Goal: Information Seeking & Learning: Learn about a topic

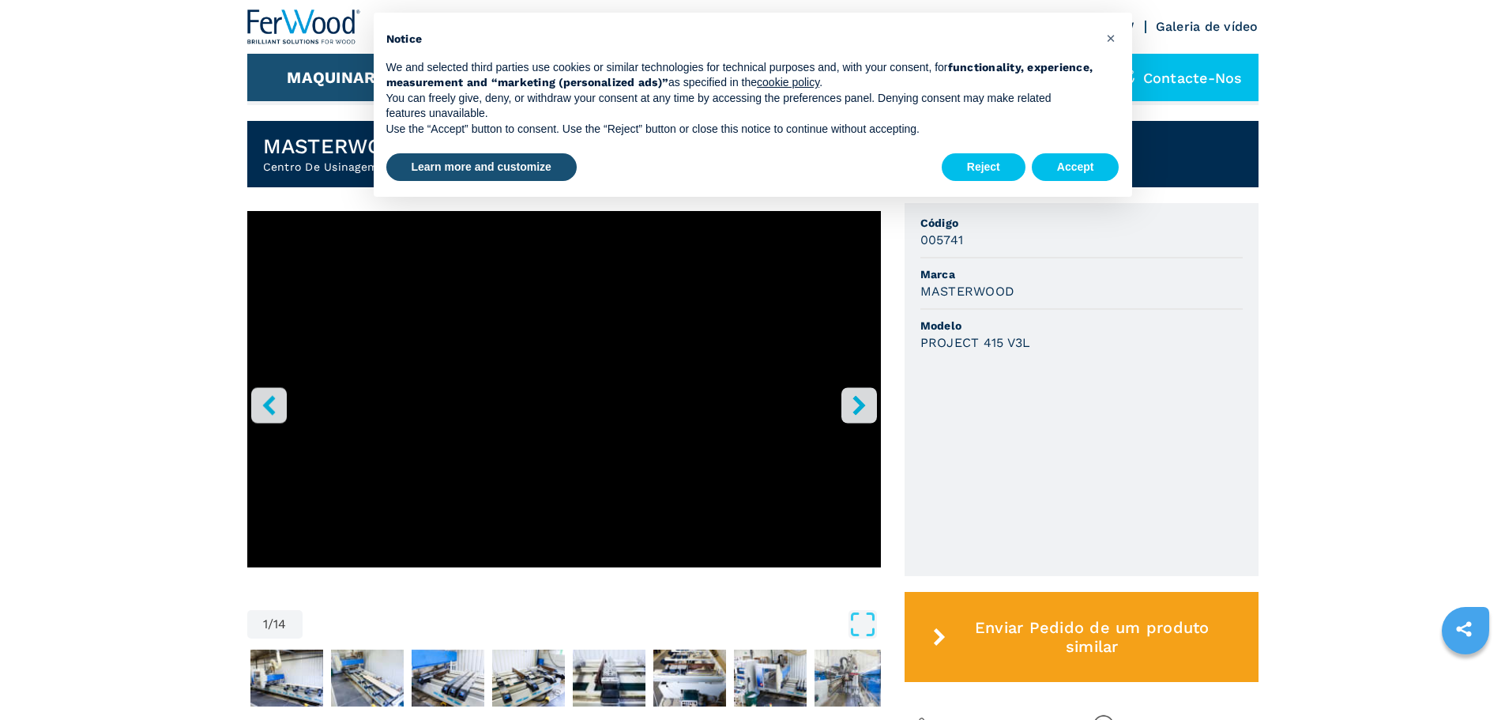
scroll to position [394, 0]
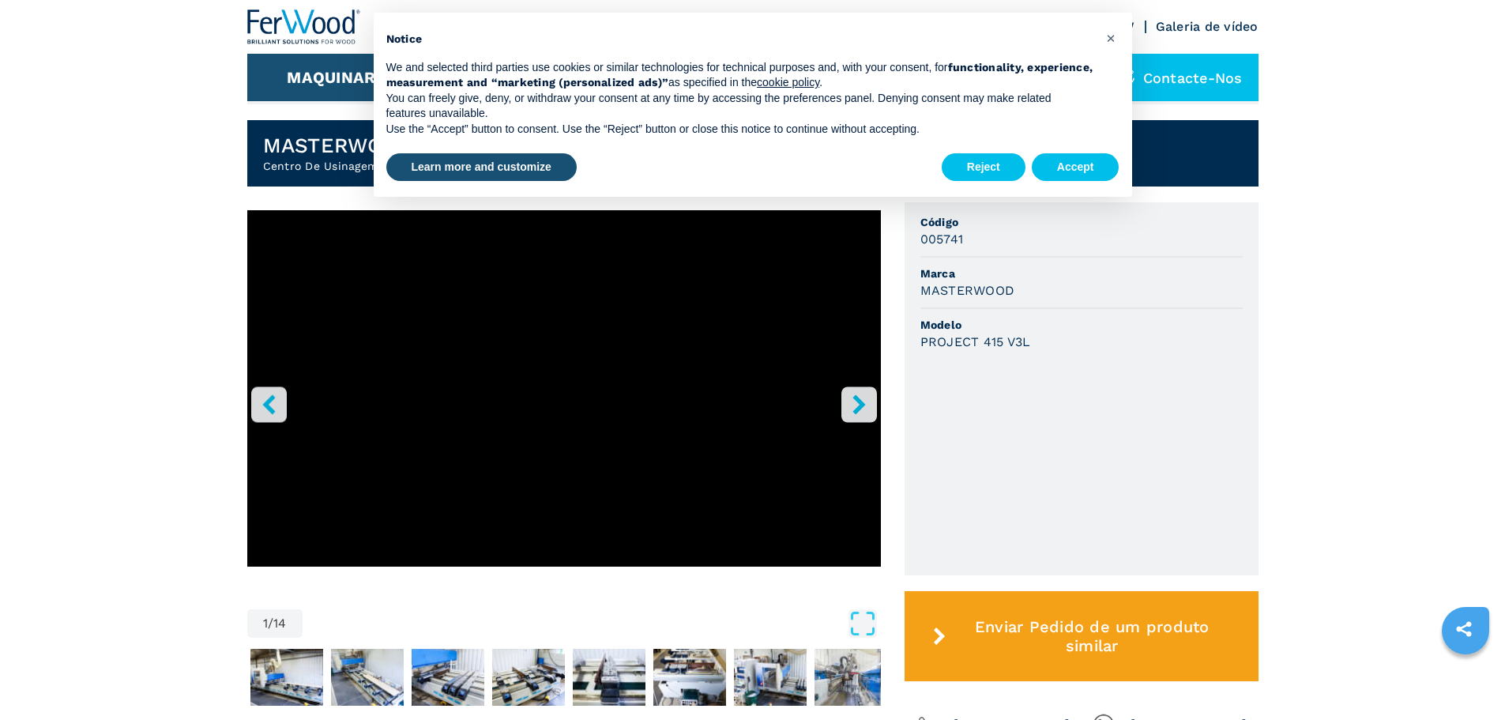
click at [860, 414] on icon "right-button" at bounding box center [859, 404] width 20 height 20
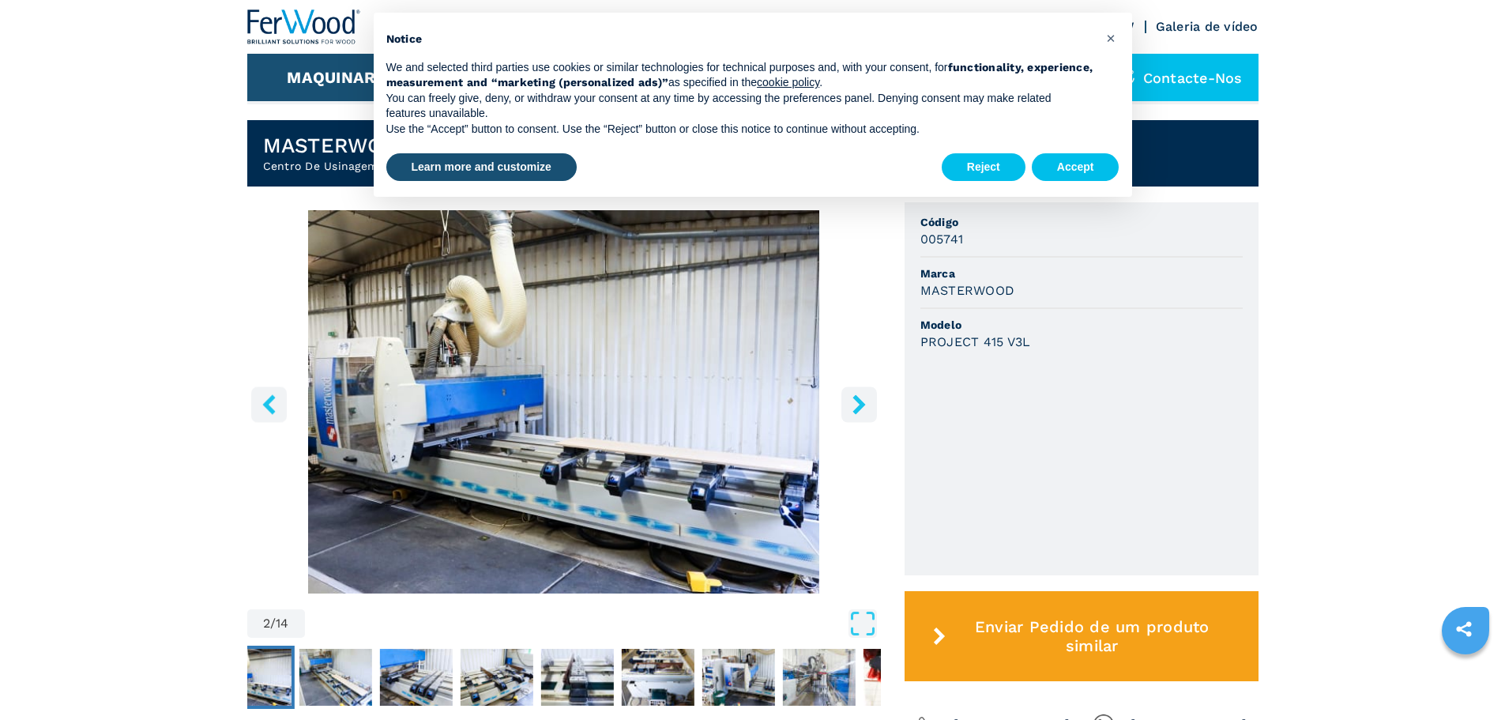
click at [860, 414] on icon "right-button" at bounding box center [859, 404] width 20 height 20
click at [855, 414] on icon "right-button" at bounding box center [859, 404] width 20 height 20
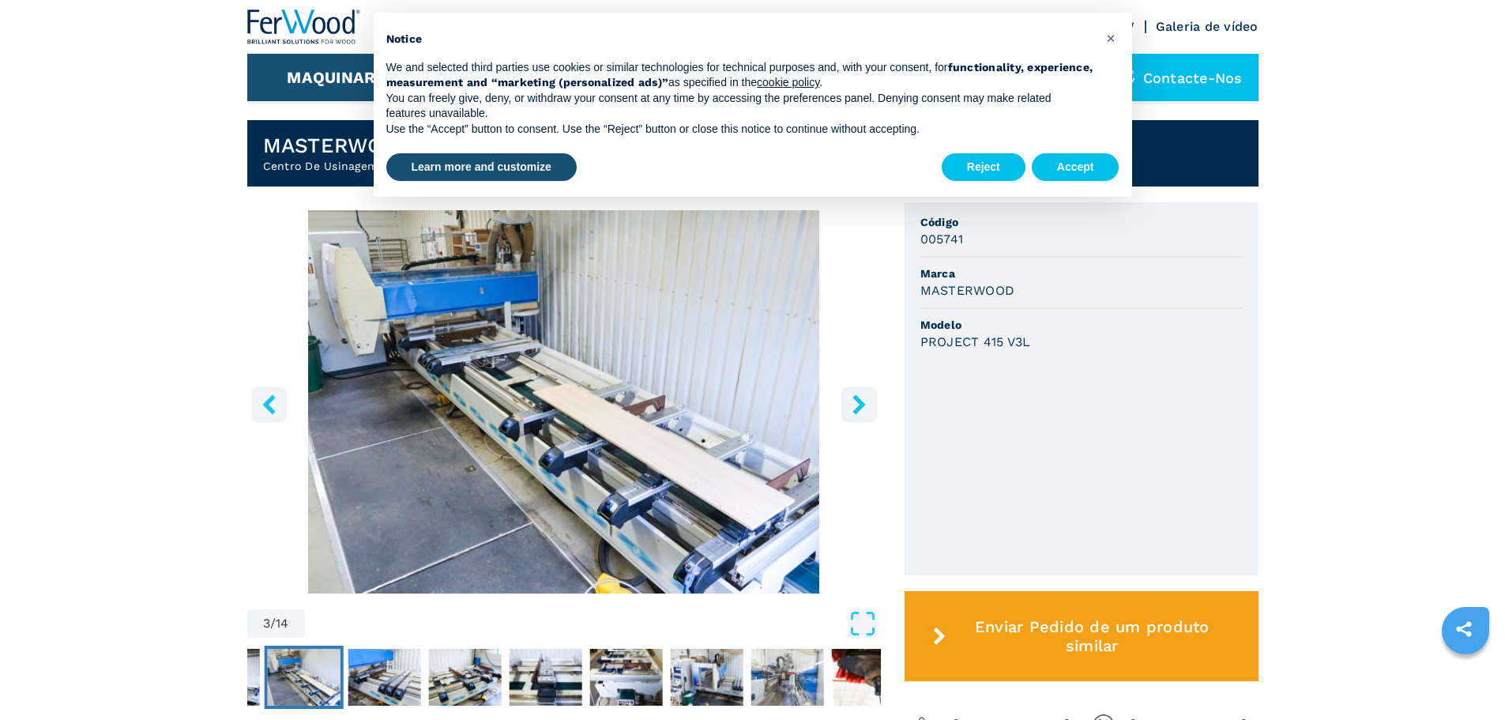
click at [856, 409] on icon "right-button" at bounding box center [859, 404] width 20 height 20
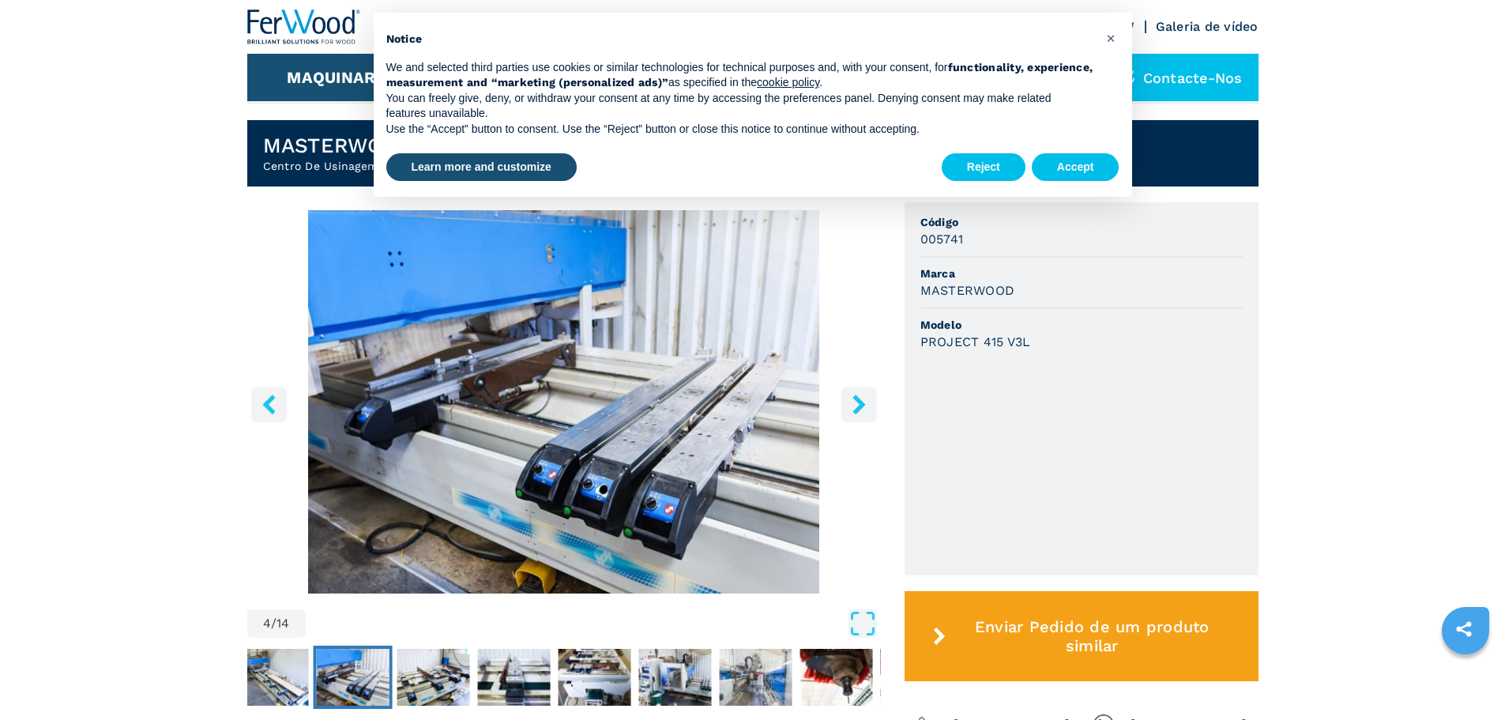
click at [856, 409] on icon "right-button" at bounding box center [859, 404] width 20 height 20
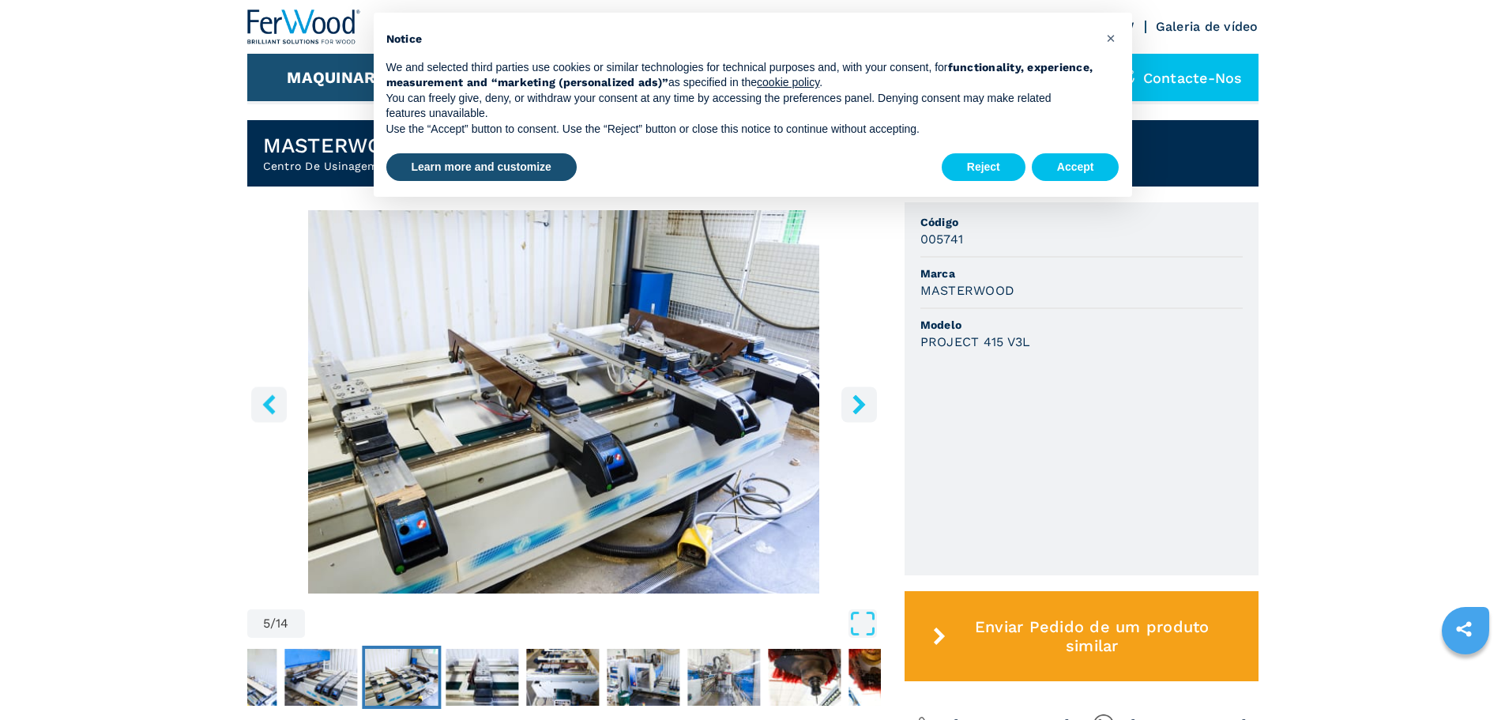
click at [856, 409] on icon "right-button" at bounding box center [859, 404] width 20 height 20
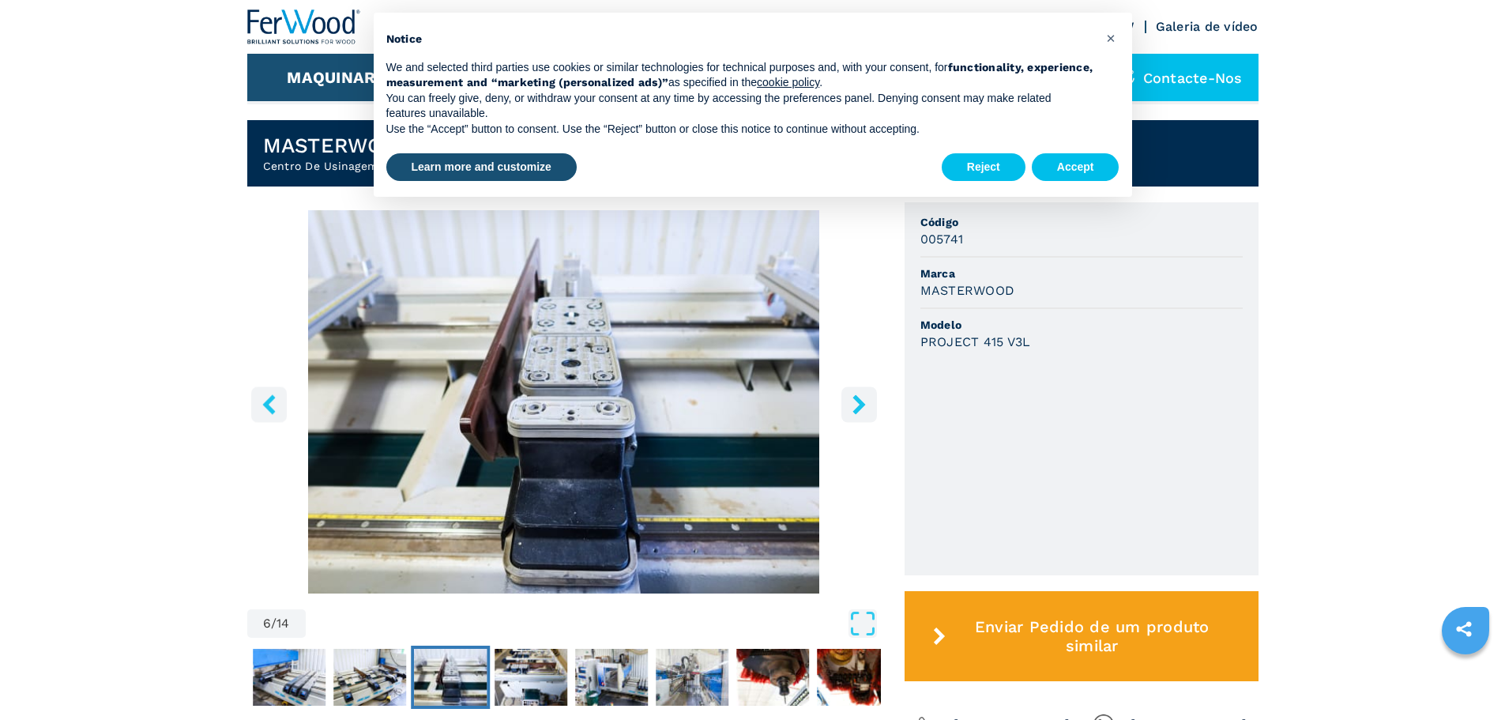
click at [856, 409] on icon "right-button" at bounding box center [859, 404] width 20 height 20
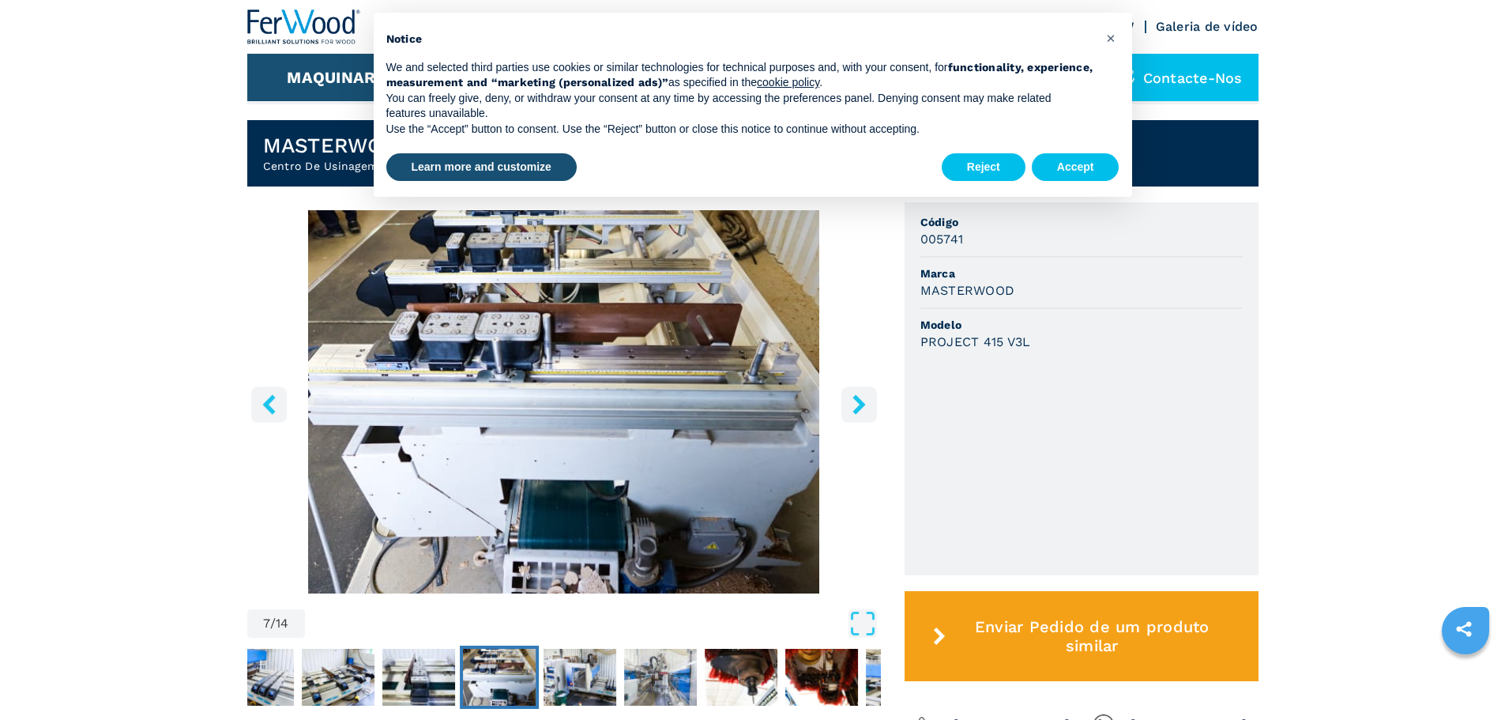
click at [856, 409] on icon "right-button" at bounding box center [859, 404] width 20 height 20
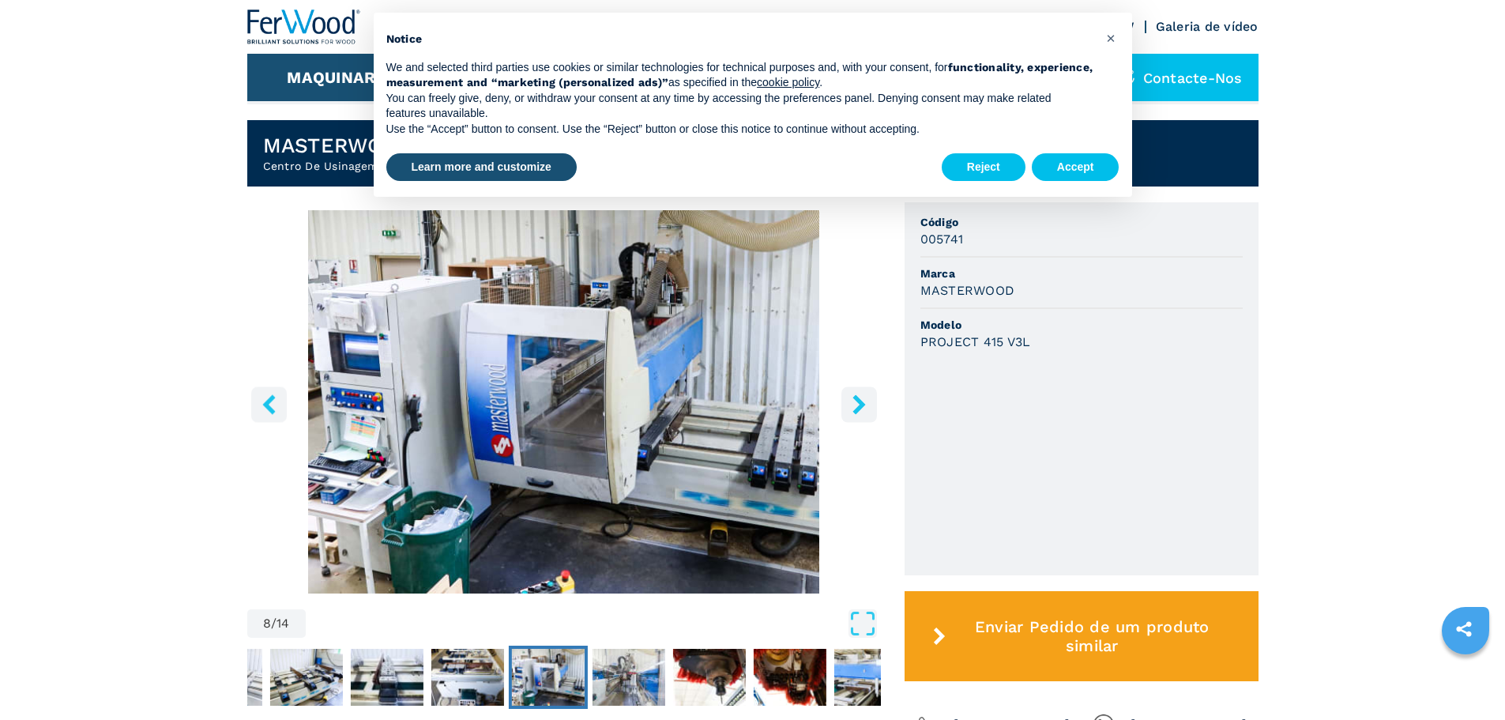
click at [856, 407] on icon "right-button" at bounding box center [859, 404] width 13 height 20
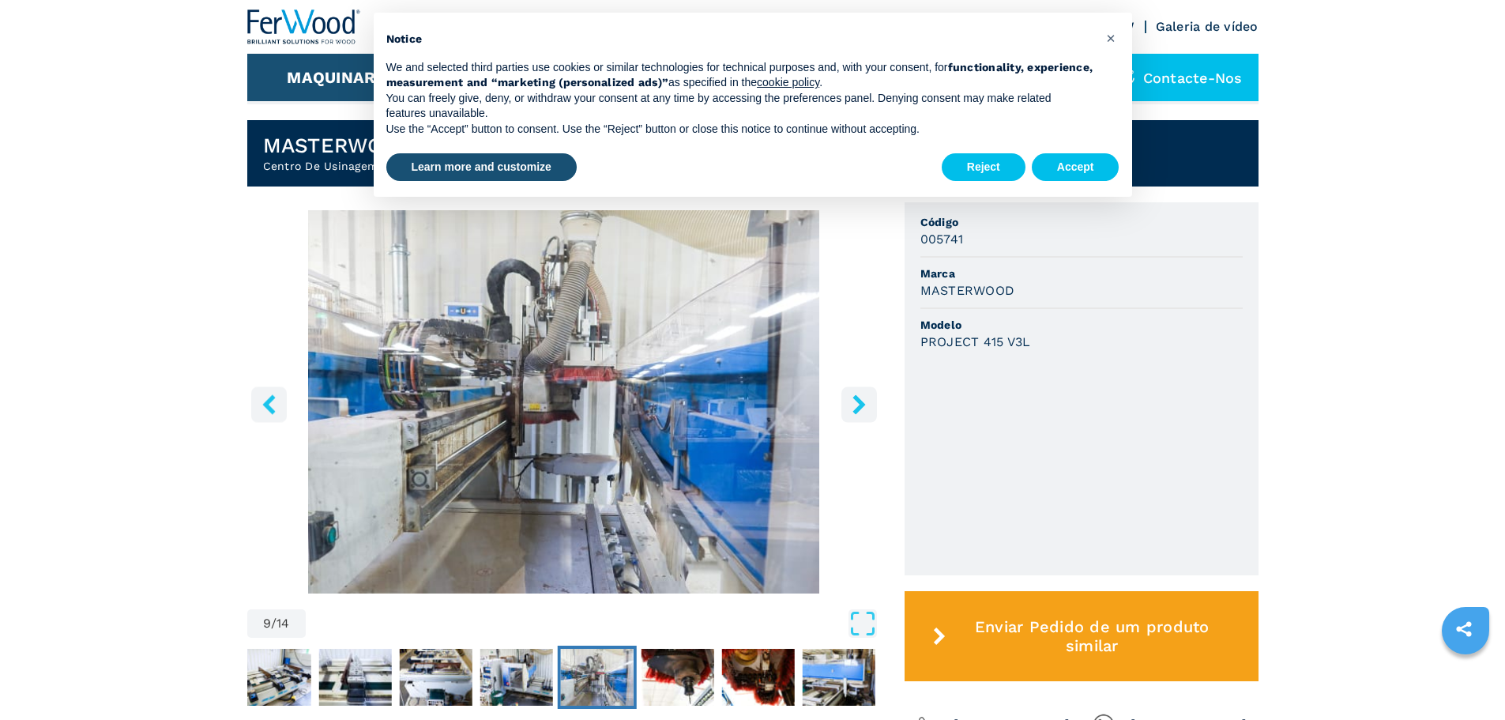
click at [856, 407] on icon "right-button" at bounding box center [859, 404] width 13 height 20
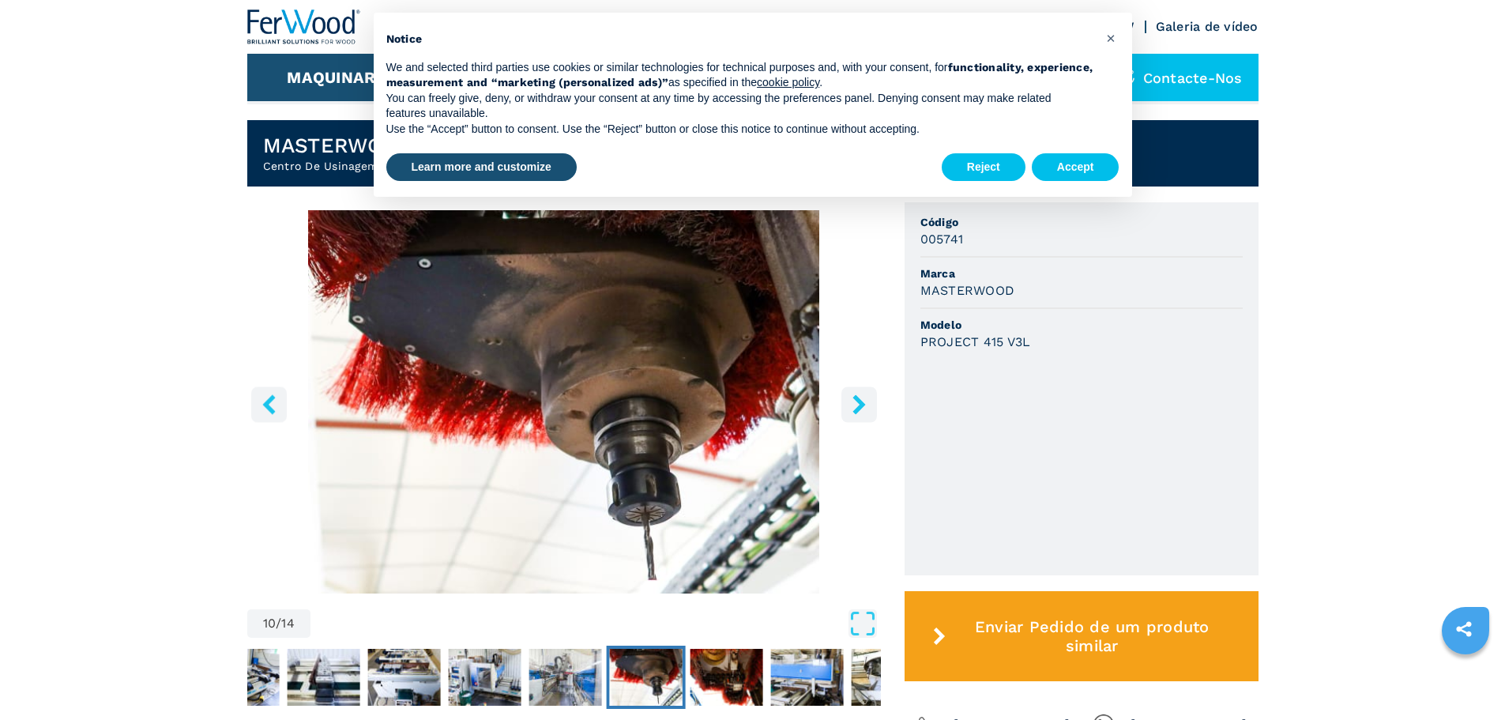
click at [856, 407] on icon "right-button" at bounding box center [859, 404] width 13 height 20
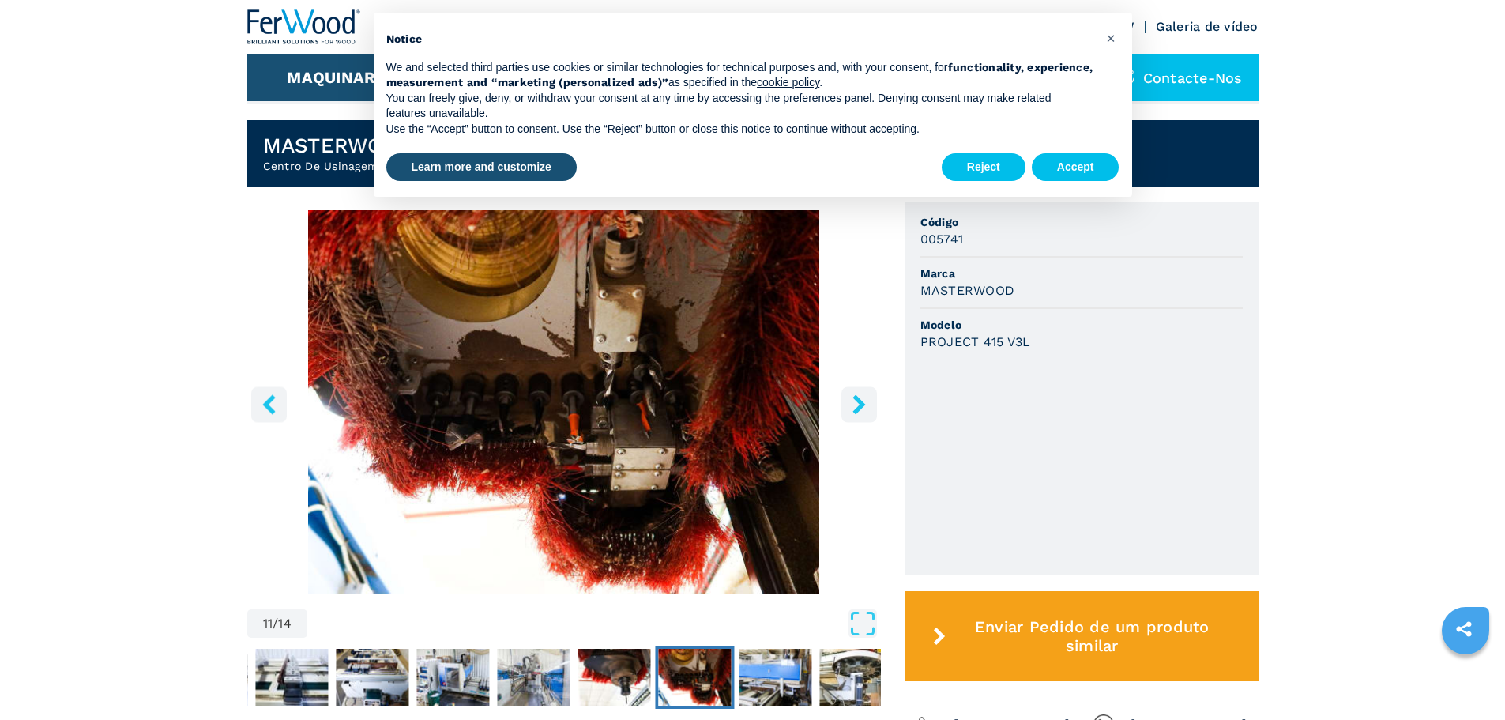
click at [856, 407] on icon "right-button" at bounding box center [859, 404] width 13 height 20
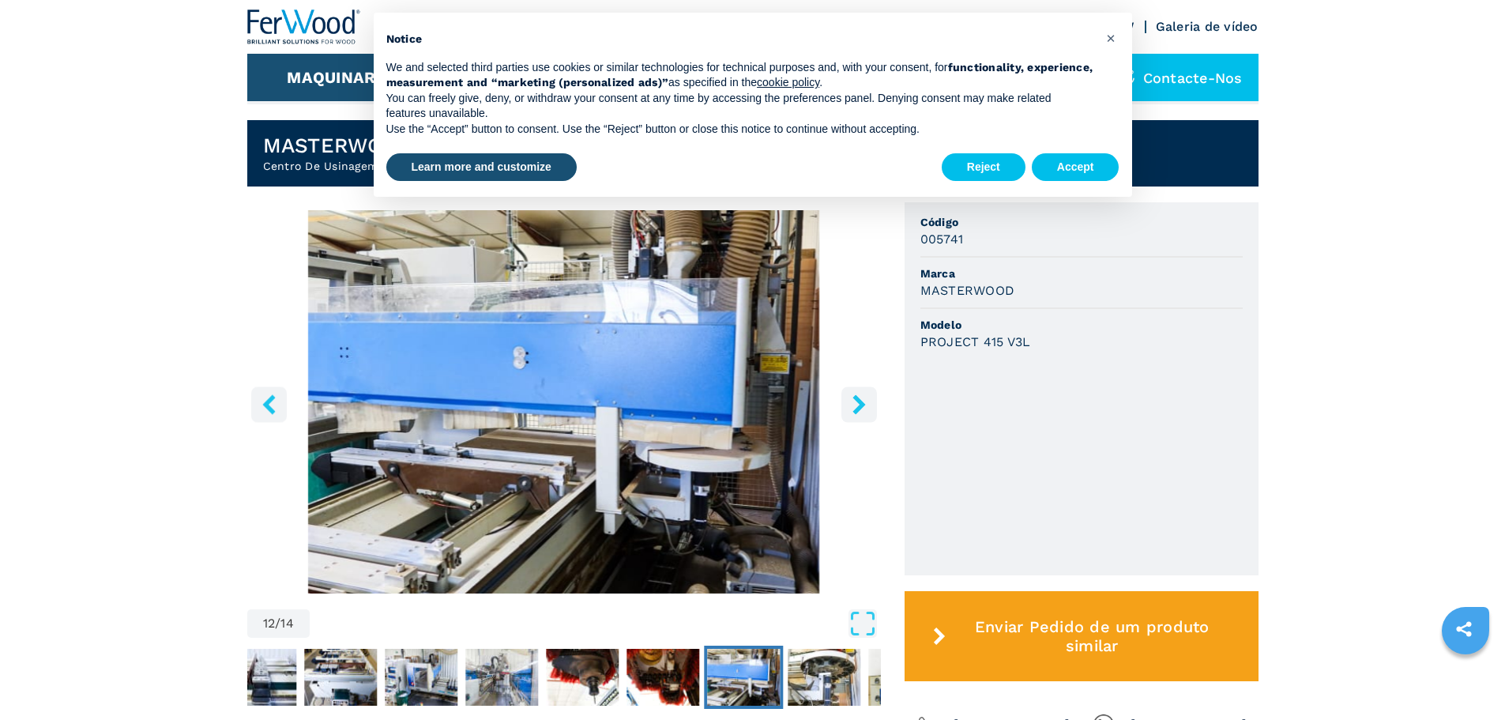
click at [856, 407] on icon "right-button" at bounding box center [859, 404] width 13 height 20
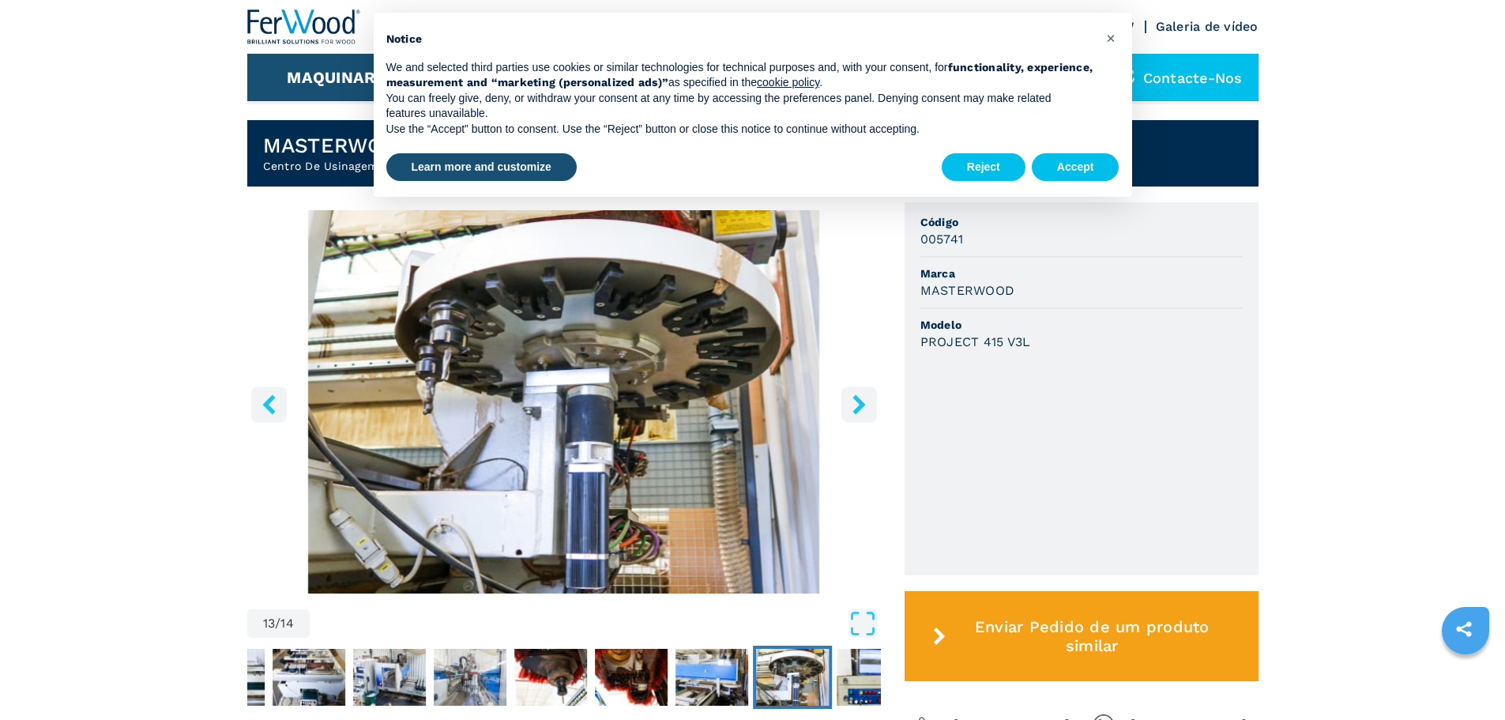
click at [856, 407] on icon "right-button" at bounding box center [859, 404] width 13 height 20
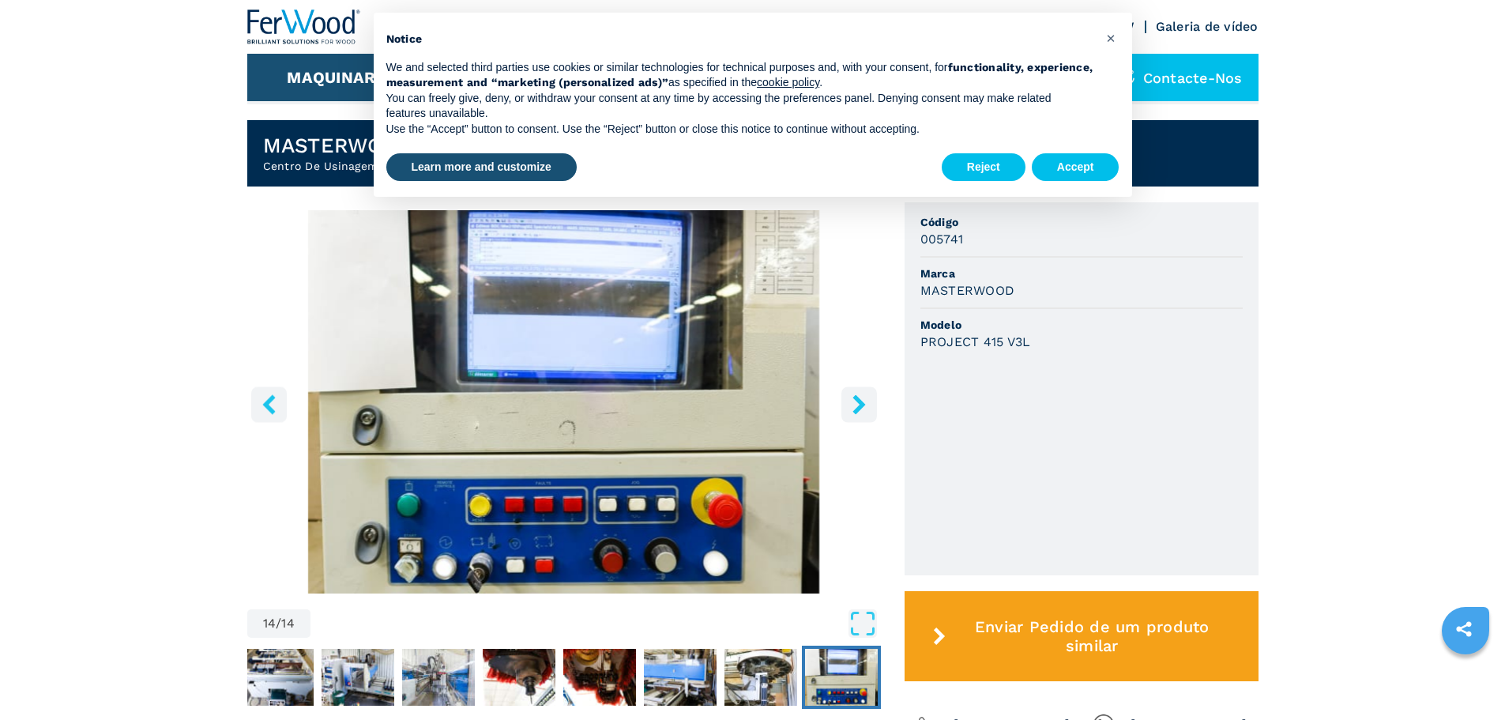
click at [856, 407] on icon "right-button" at bounding box center [859, 404] width 13 height 20
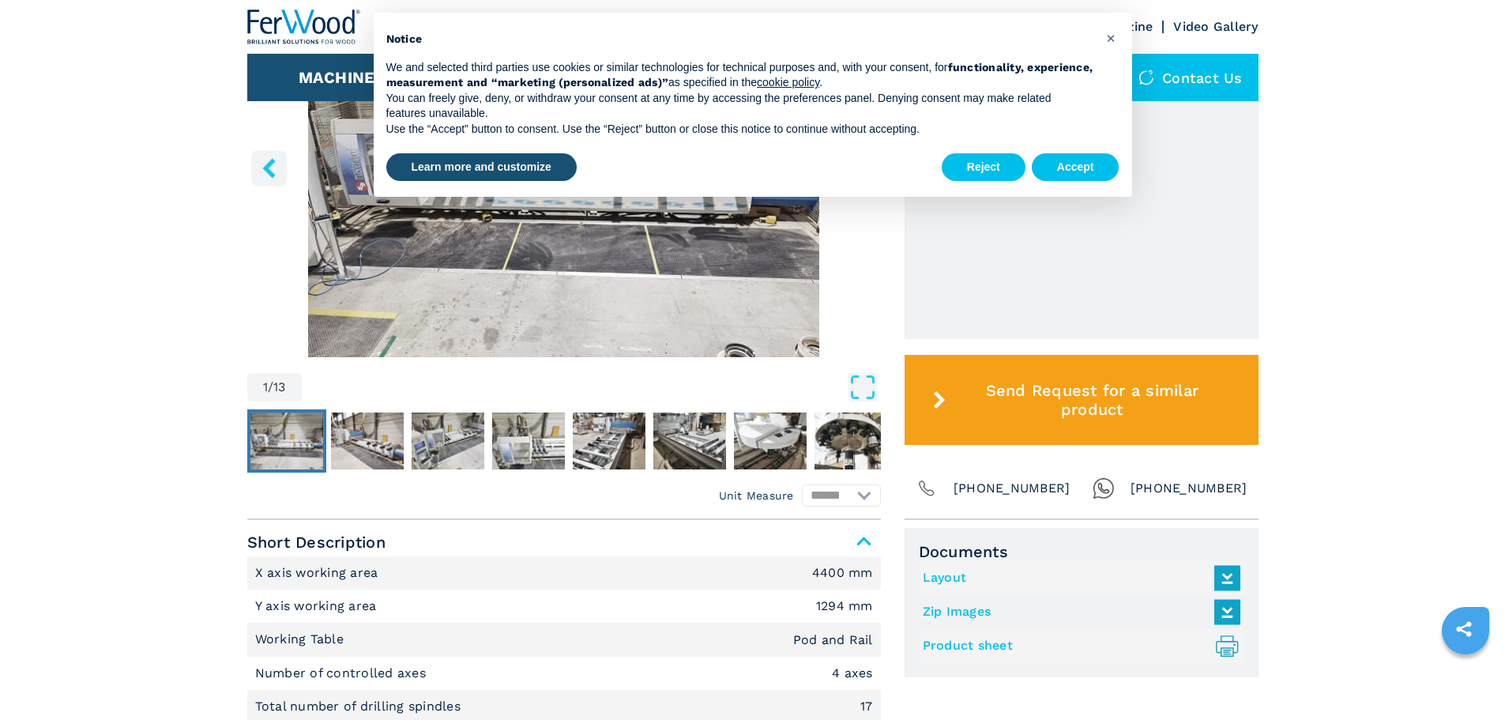
scroll to position [631, 0]
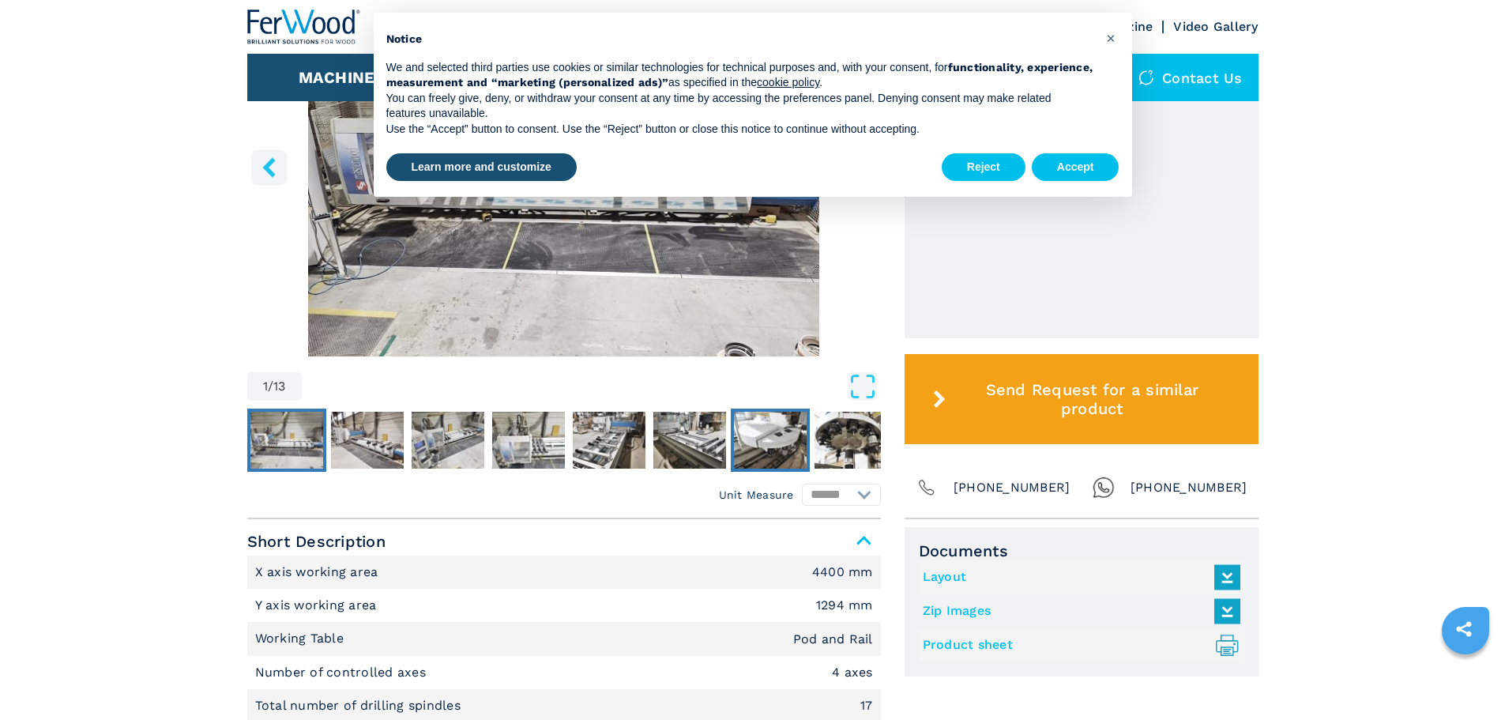
click at [771, 422] on img "Go to Slide 7" at bounding box center [770, 440] width 73 height 57
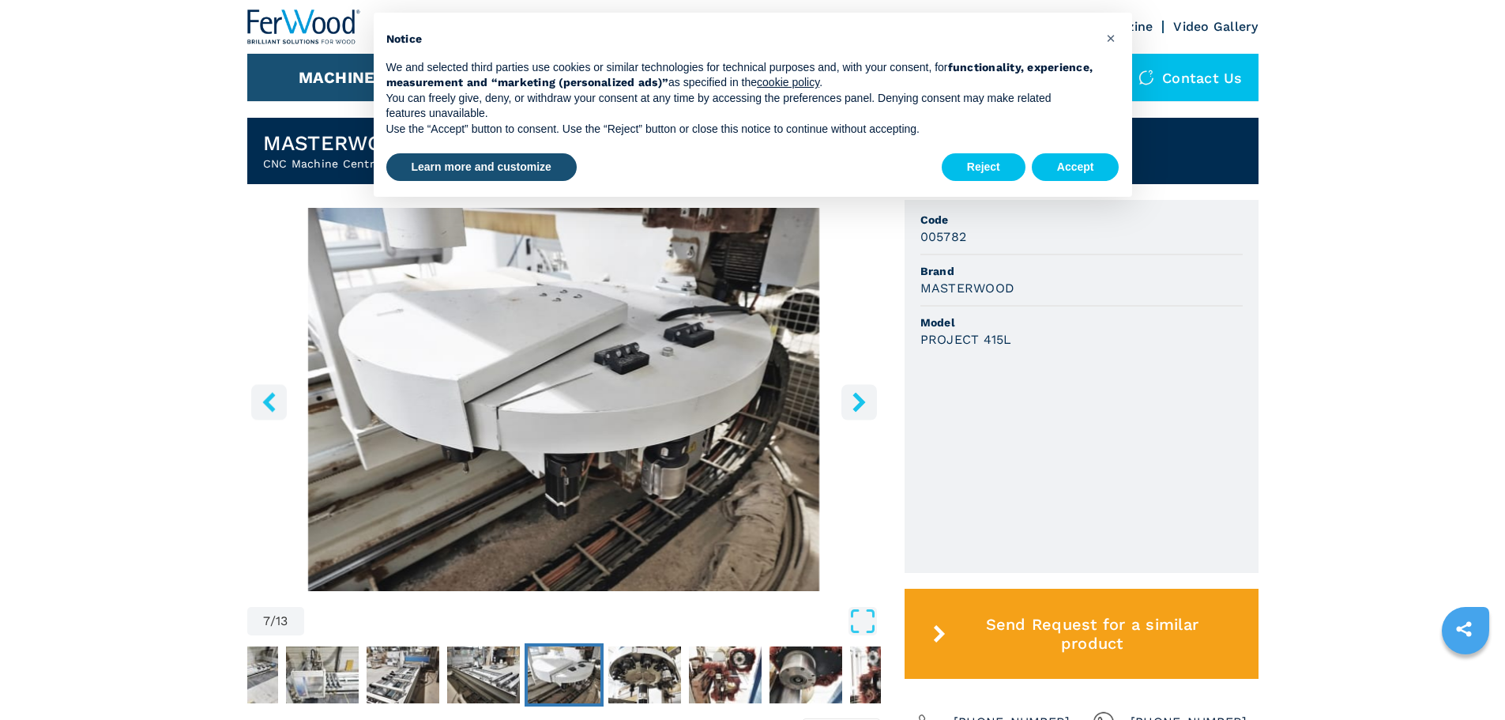
scroll to position [396, 0]
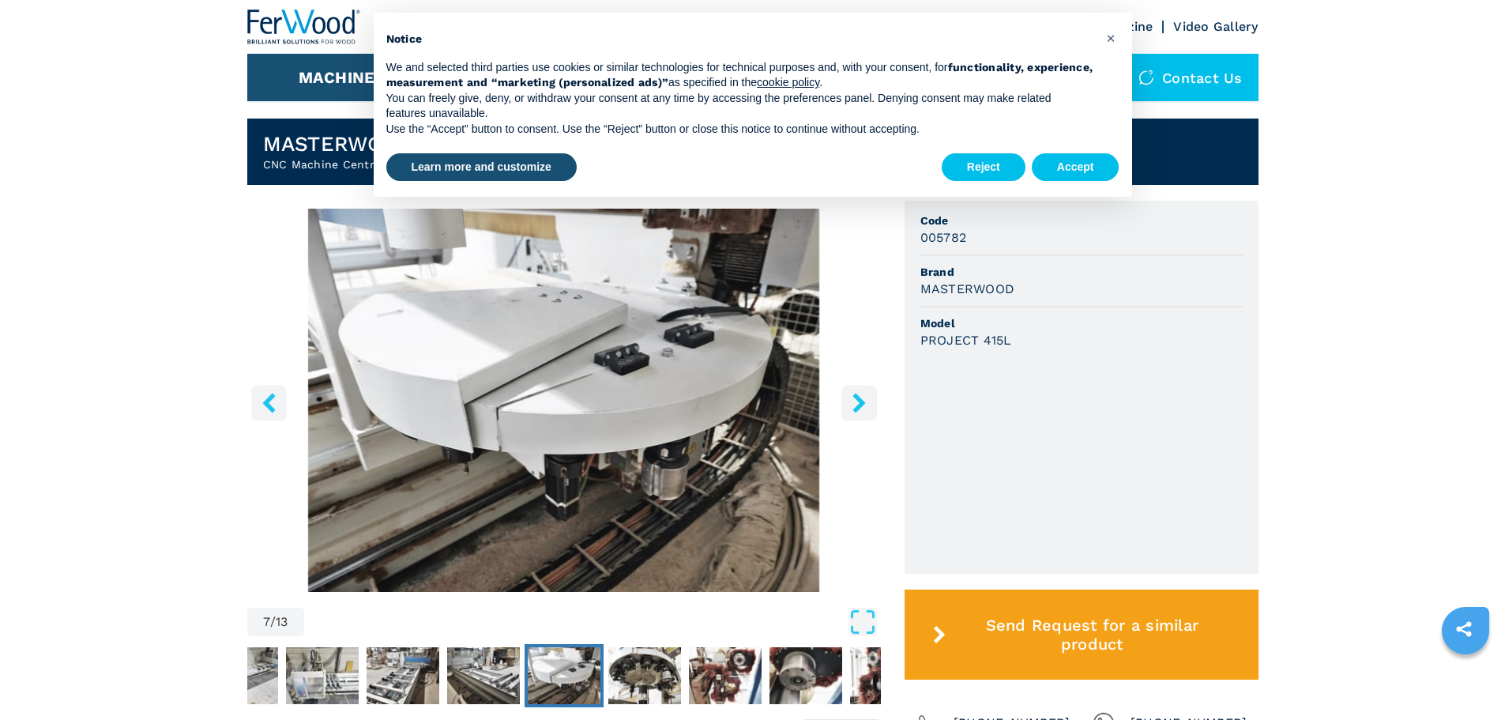
click at [856, 403] on icon "right-button" at bounding box center [859, 403] width 20 height 20
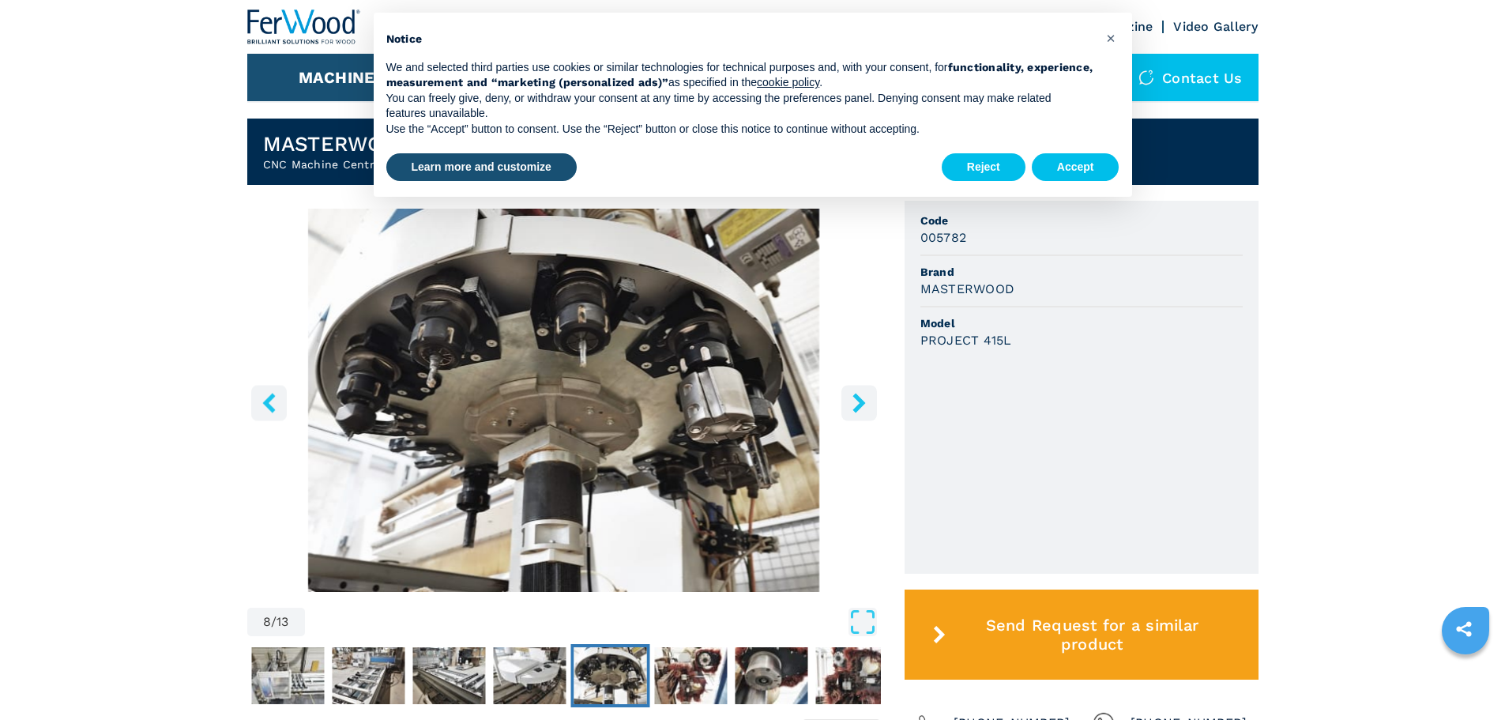
click at [856, 403] on icon "right-button" at bounding box center [859, 403] width 20 height 20
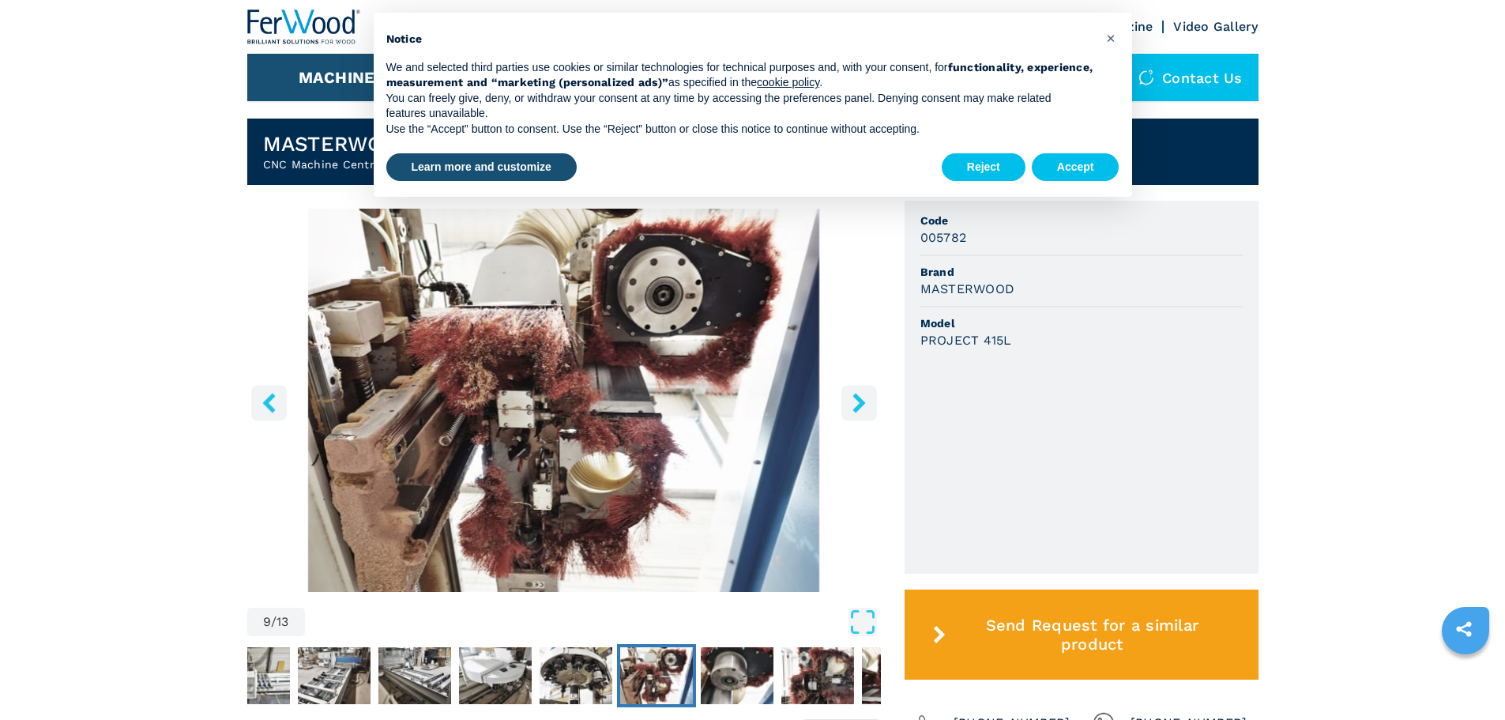
click at [856, 403] on icon "right-button" at bounding box center [859, 403] width 20 height 20
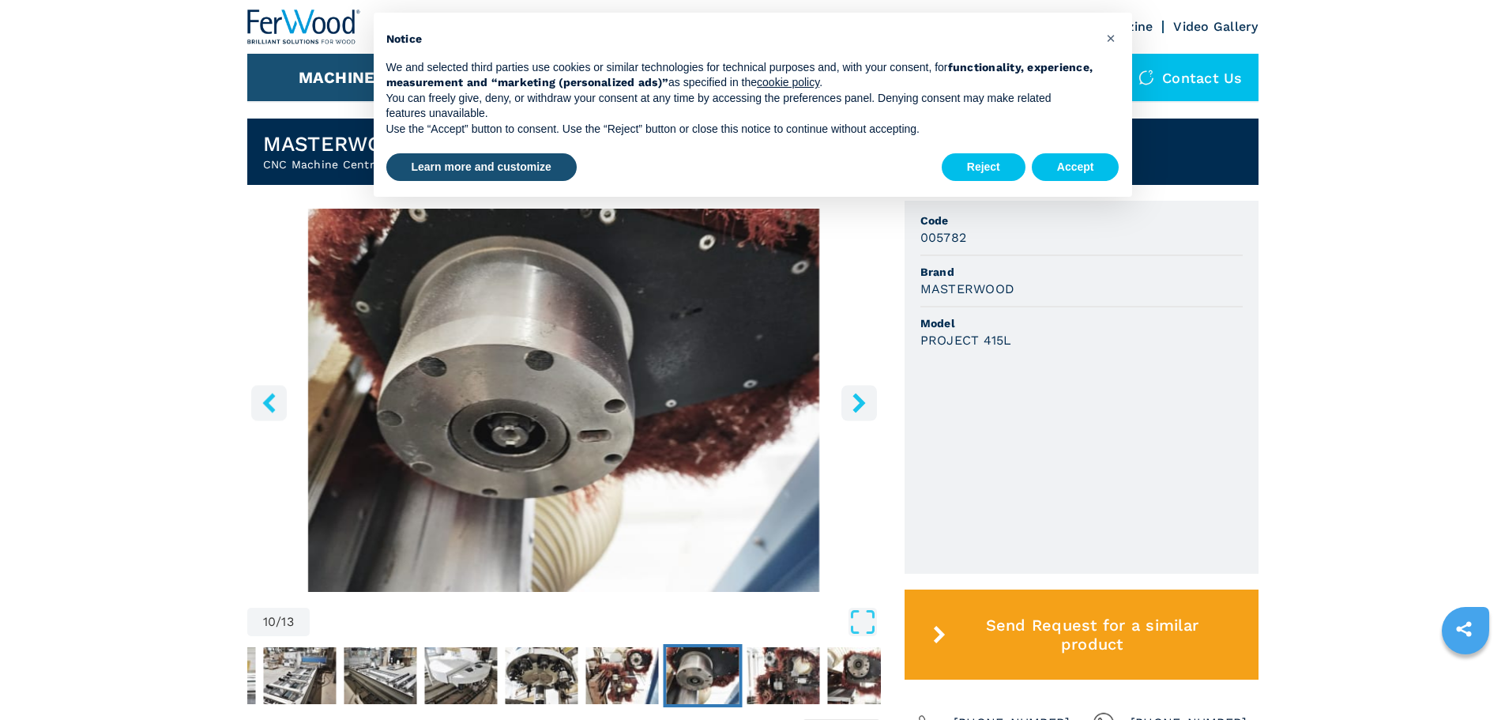
click at [856, 403] on icon "right-button" at bounding box center [859, 403] width 20 height 20
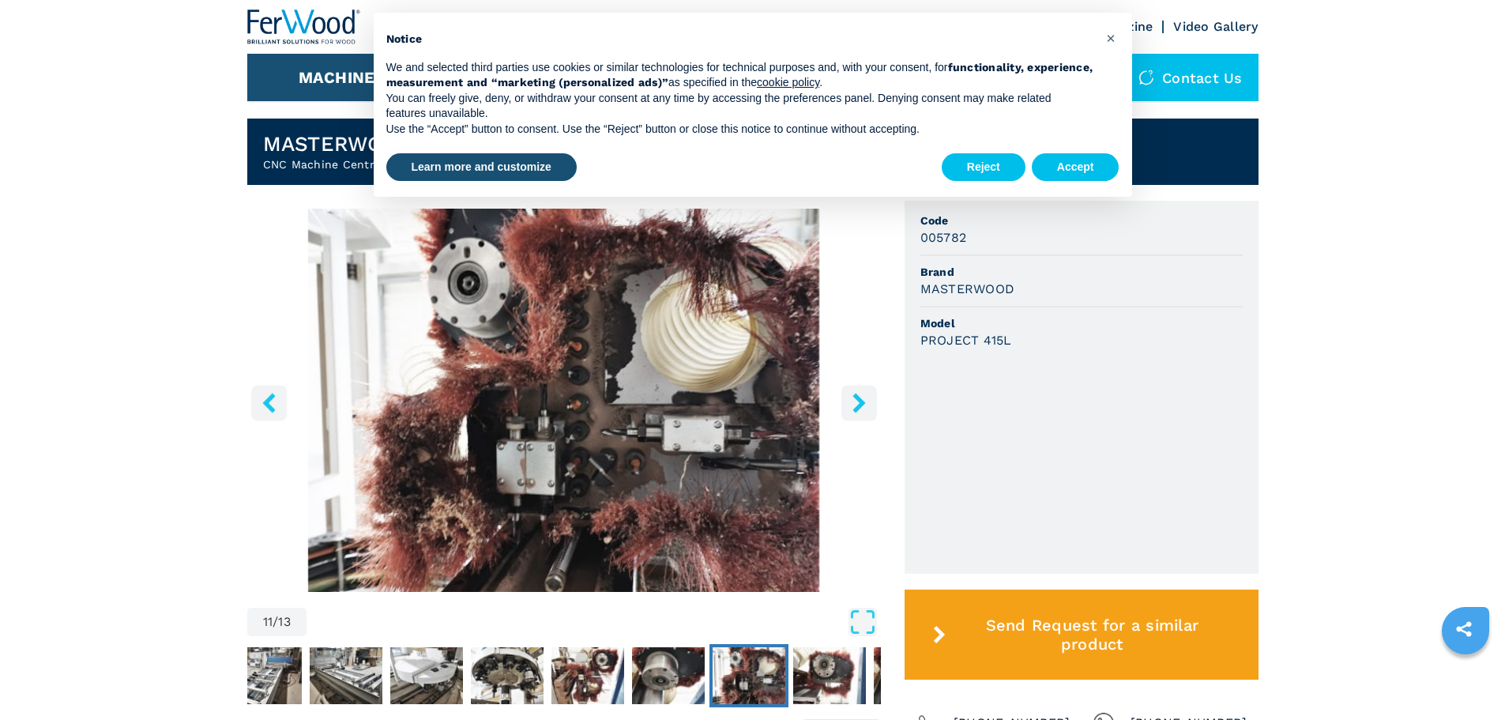
click at [856, 403] on icon "right-button" at bounding box center [859, 403] width 20 height 20
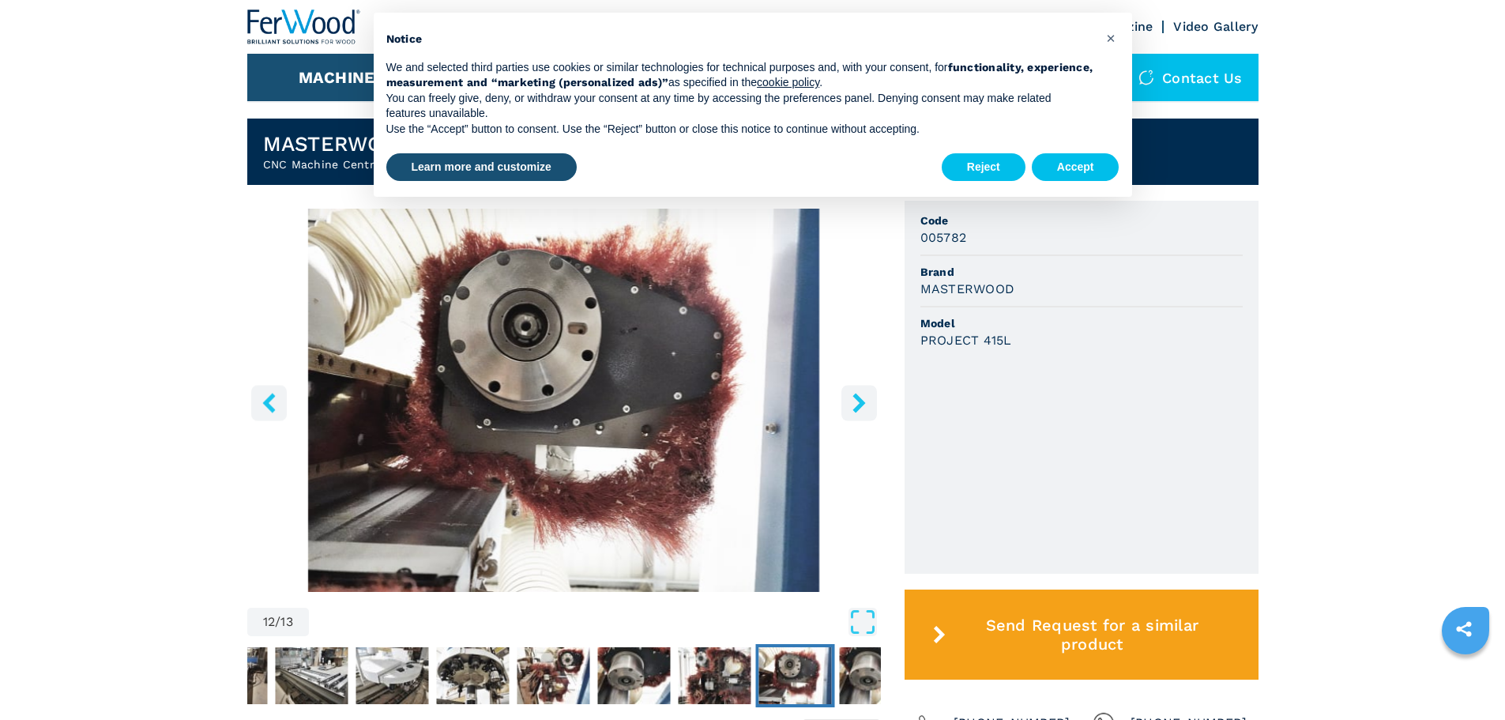
click at [856, 403] on icon "right-button" at bounding box center [859, 403] width 20 height 20
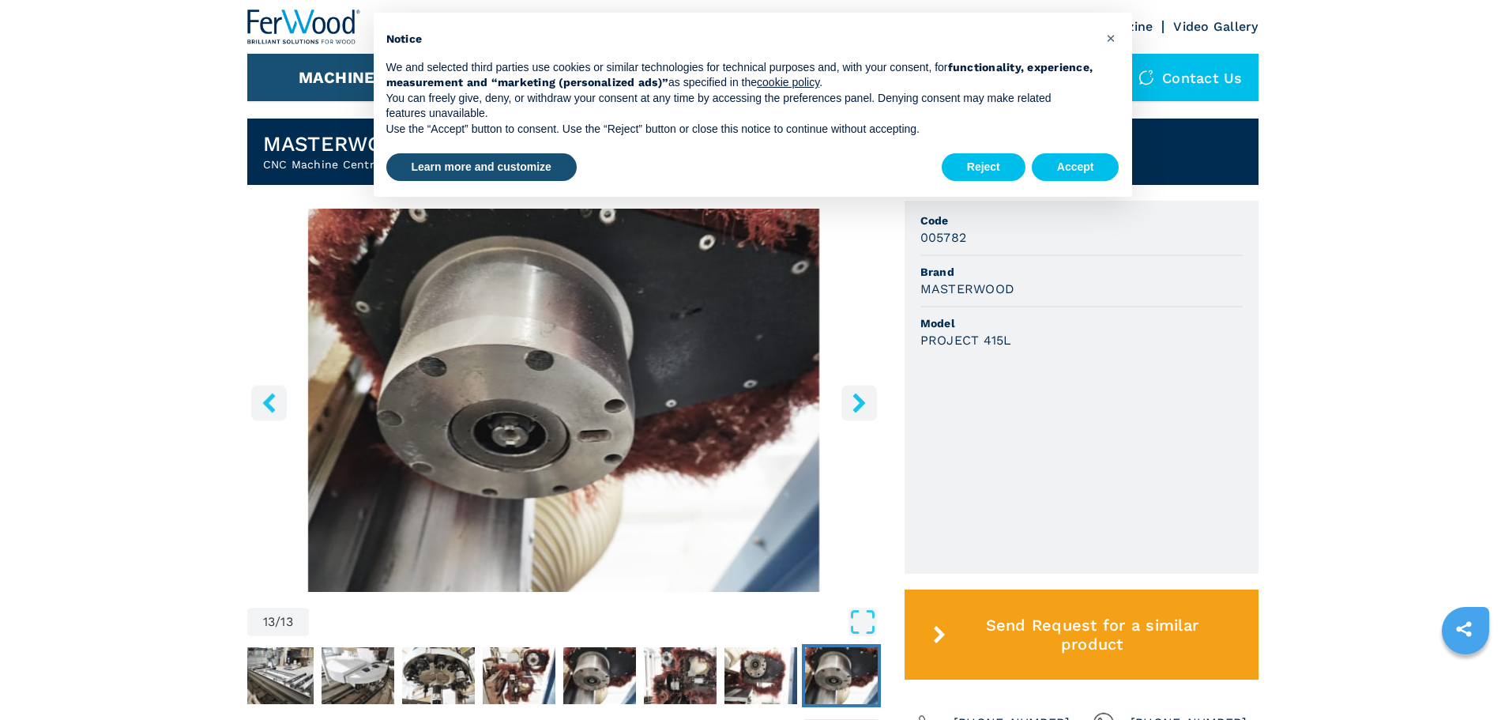
click at [855, 403] on icon "right-button" at bounding box center [859, 403] width 20 height 20
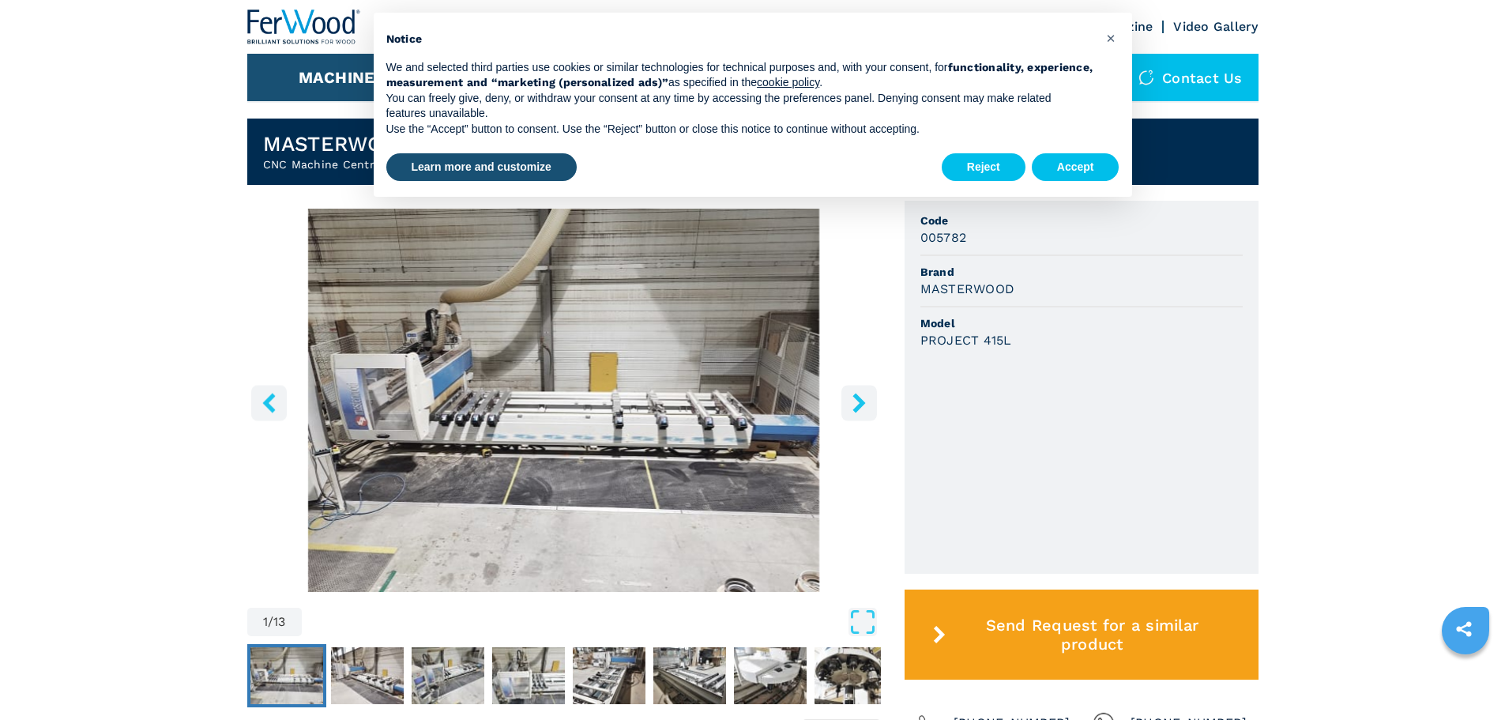
click at [855, 403] on icon "right-button" at bounding box center [859, 403] width 20 height 20
